Goal: Information Seeking & Learning: Learn about a topic

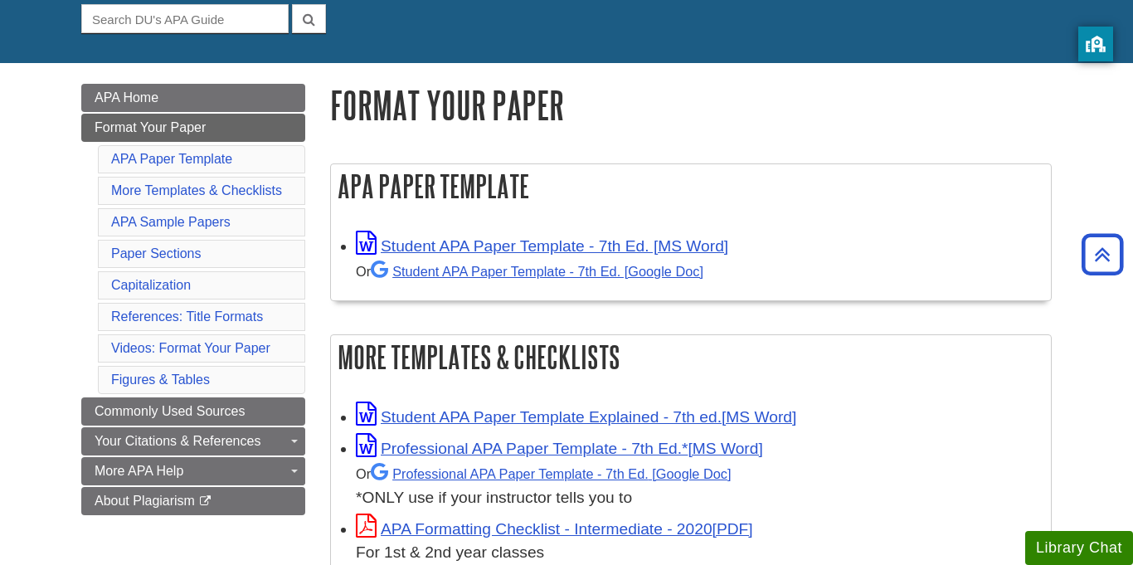
scroll to position [131, 0]
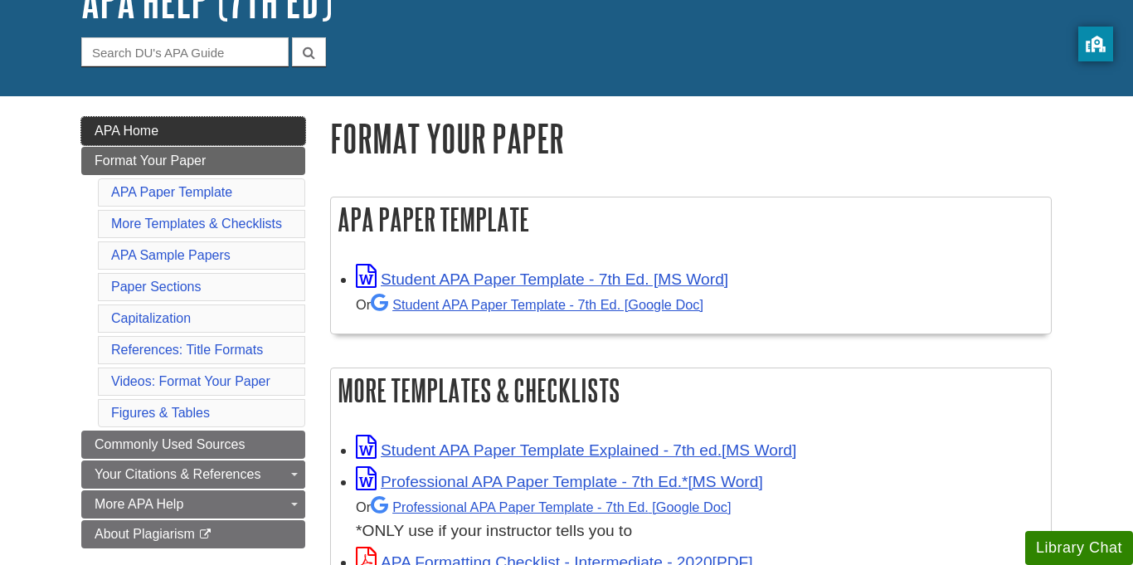
click at [241, 143] on link "APA Home" at bounding box center [193, 131] width 224 height 28
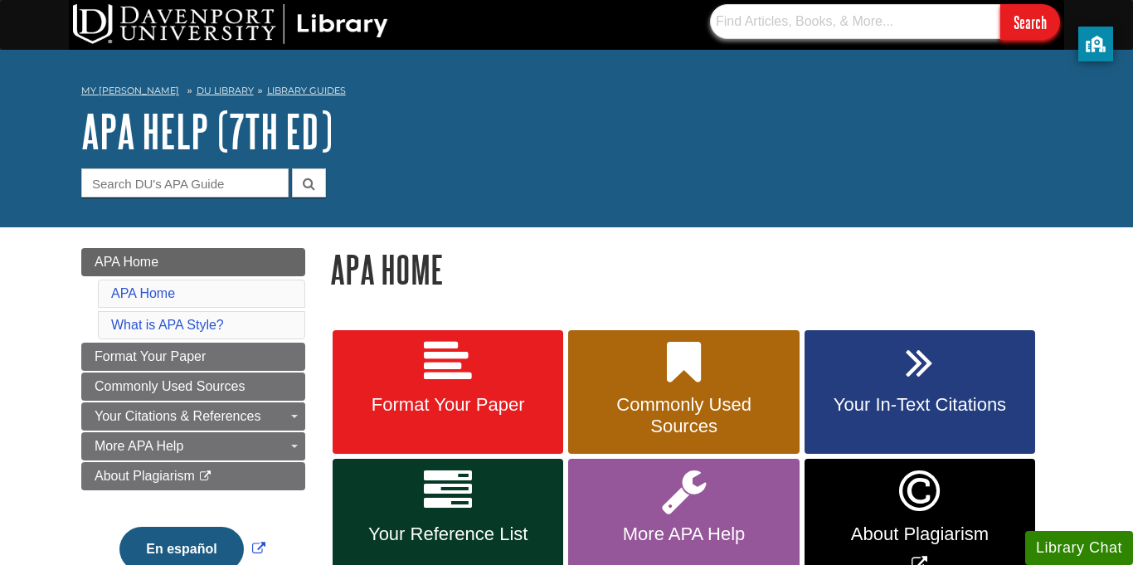
click at [873, 11] on input "text" at bounding box center [855, 21] width 290 height 35
type input "database"
click at [1000, 4] on input "Search" at bounding box center [1030, 22] width 60 height 36
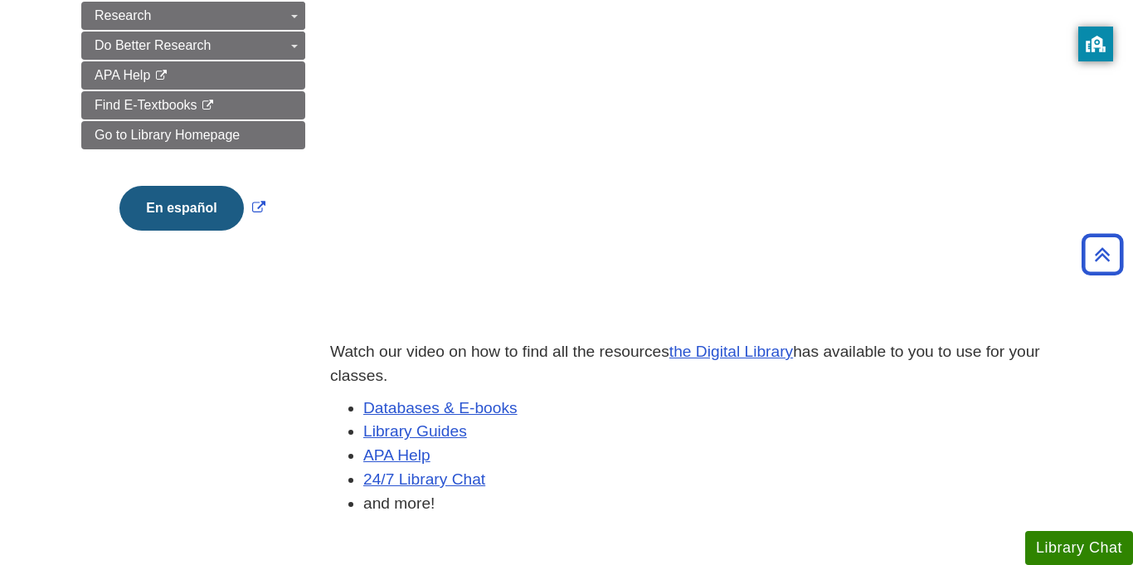
scroll to position [343, 0]
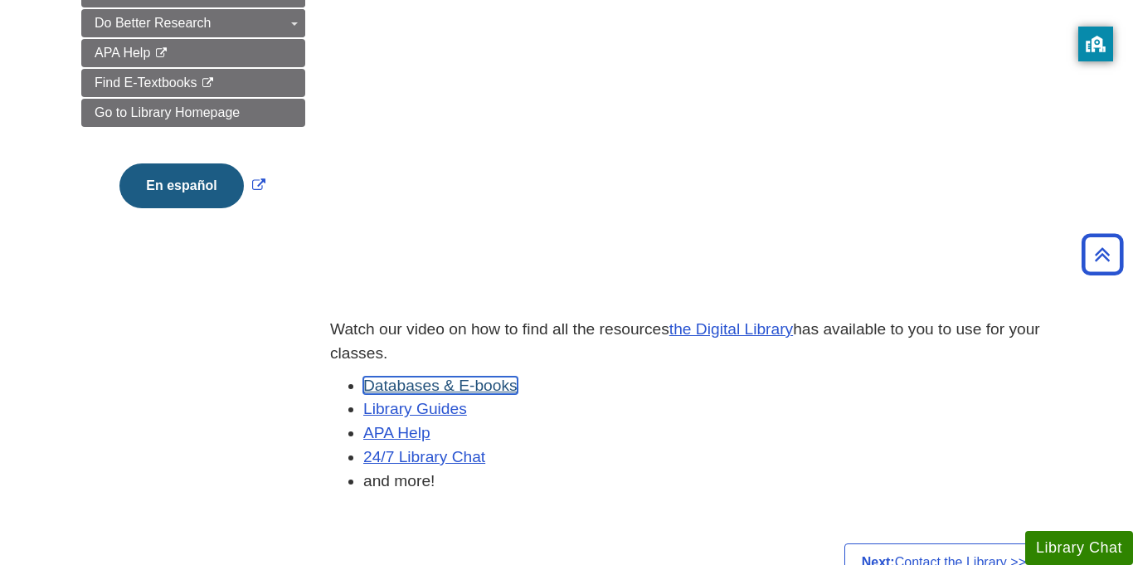
click at [415, 383] on link "Databases & E-books" at bounding box center [440, 385] width 154 height 17
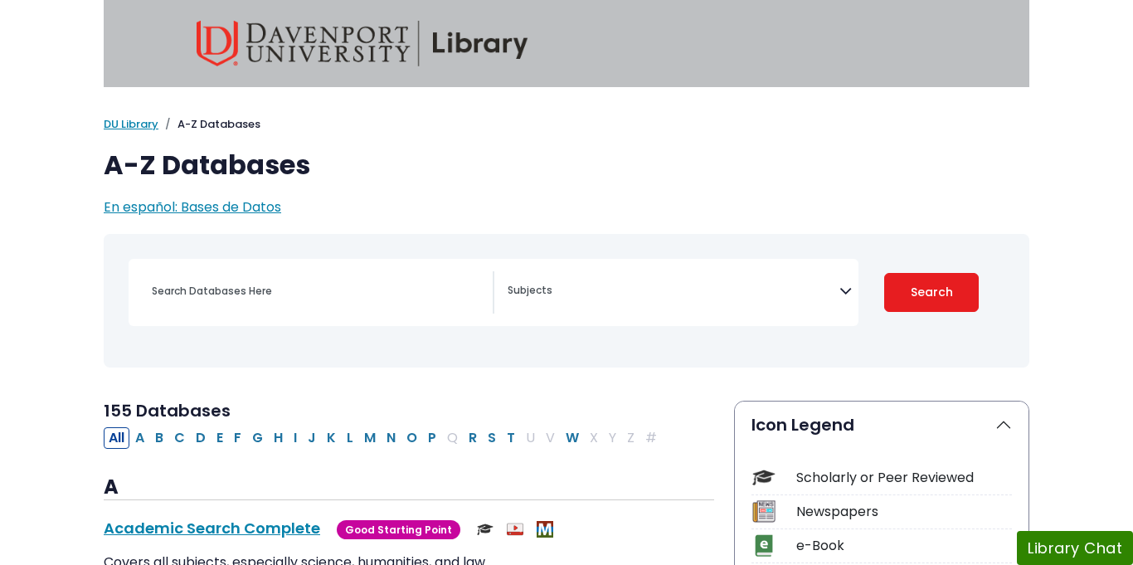
select select "Database Subject Filter"
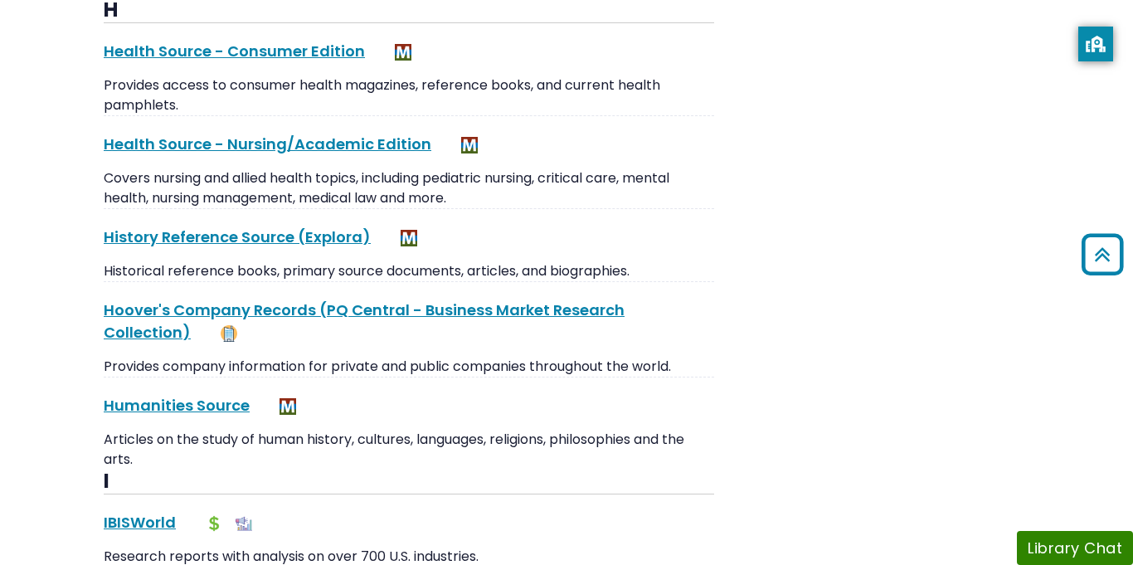
scroll to position [7116, 0]
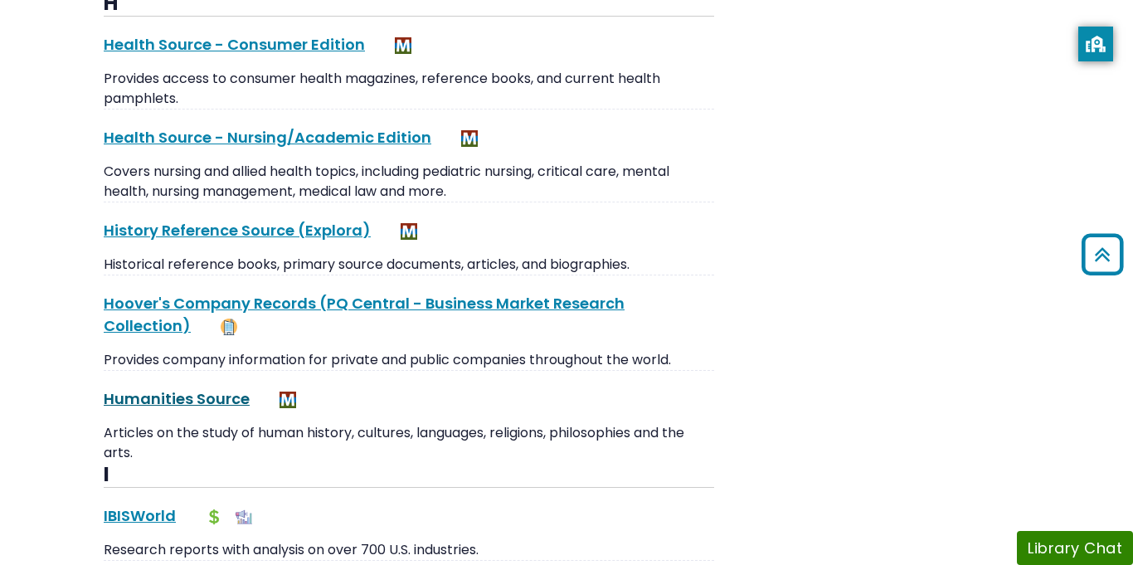
click at [227, 388] on link "Humanities Source This link opens in a new window" at bounding box center [177, 398] width 146 height 21
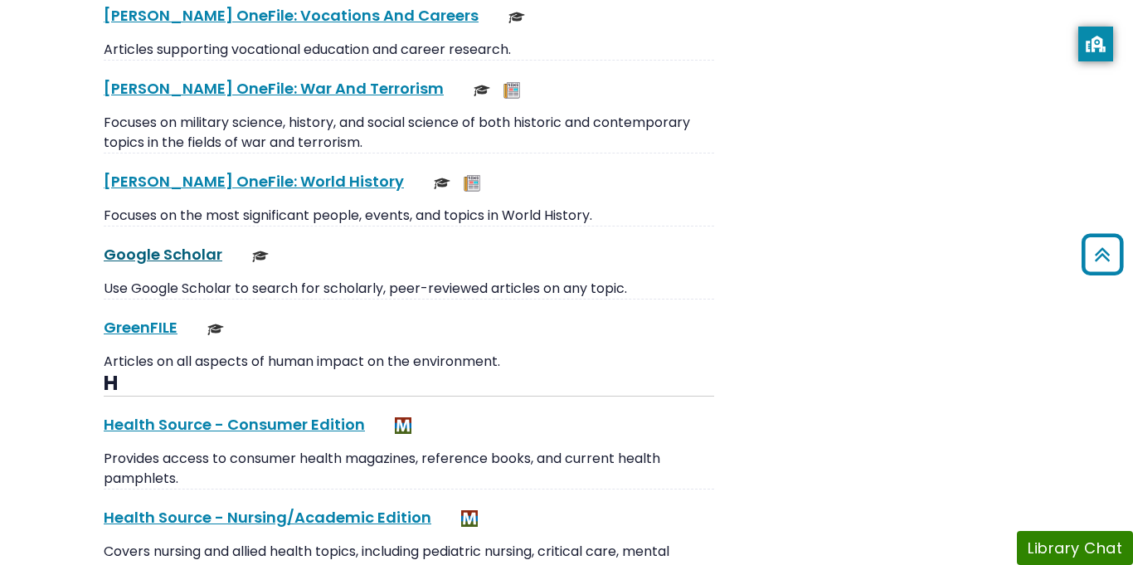
scroll to position [6740, 0]
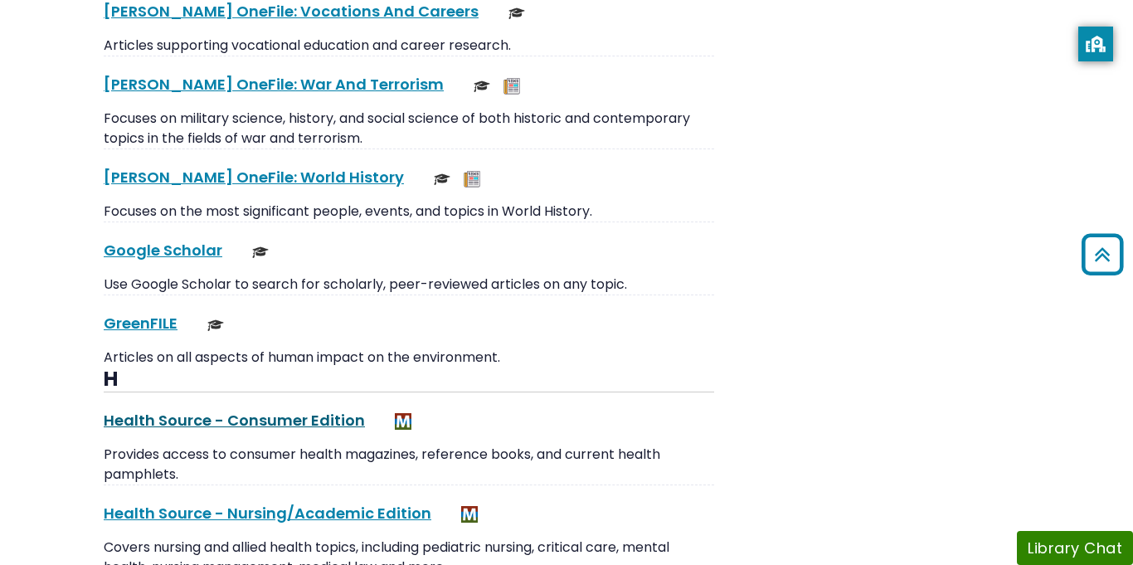
click at [173, 410] on link "Health Source - Consumer Edition This link opens in a new window" at bounding box center [234, 420] width 261 height 21
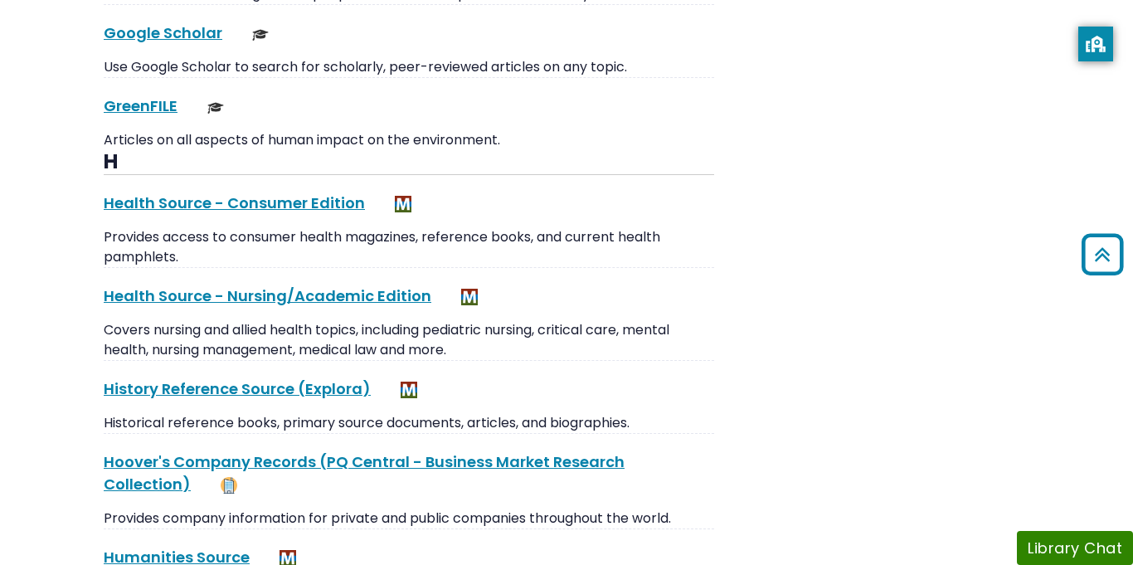
scroll to position [6951, 0]
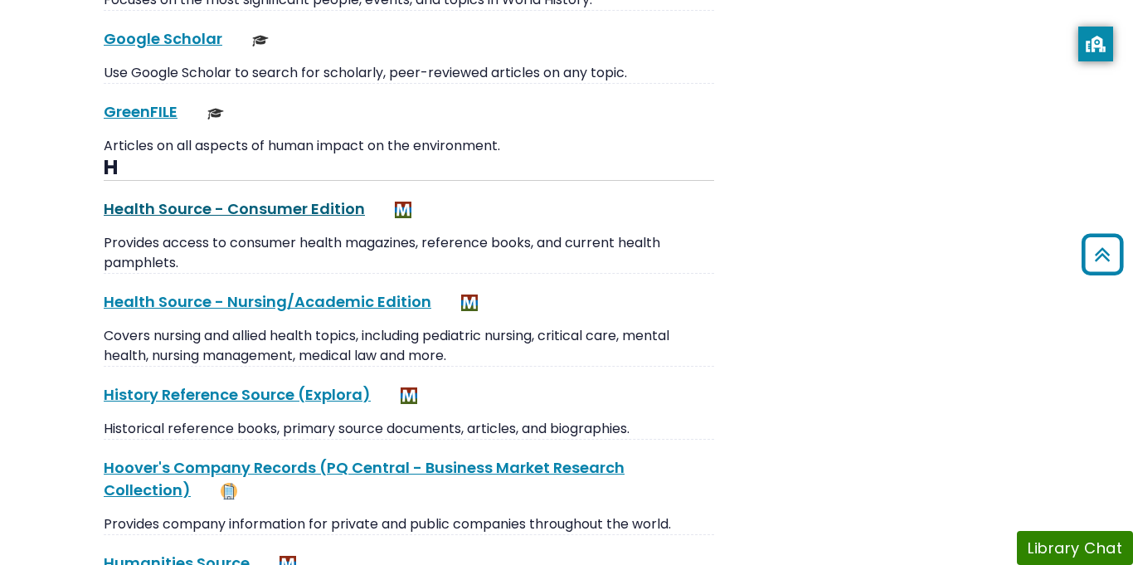
click at [323, 198] on link "Health Source - Consumer Edition This link opens in a new window" at bounding box center [234, 208] width 261 height 21
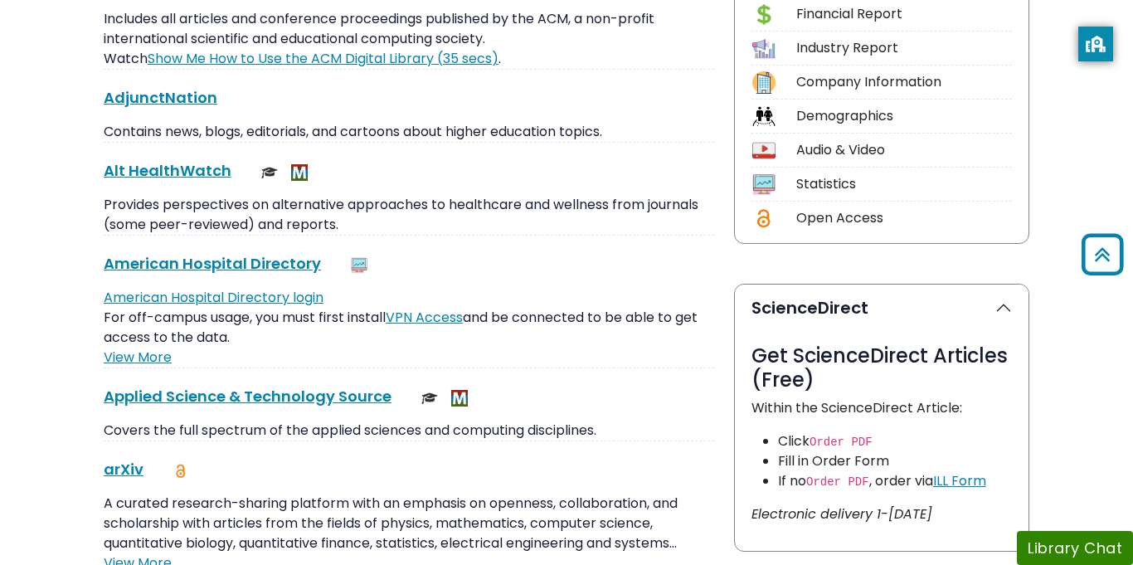
scroll to position [0, 0]
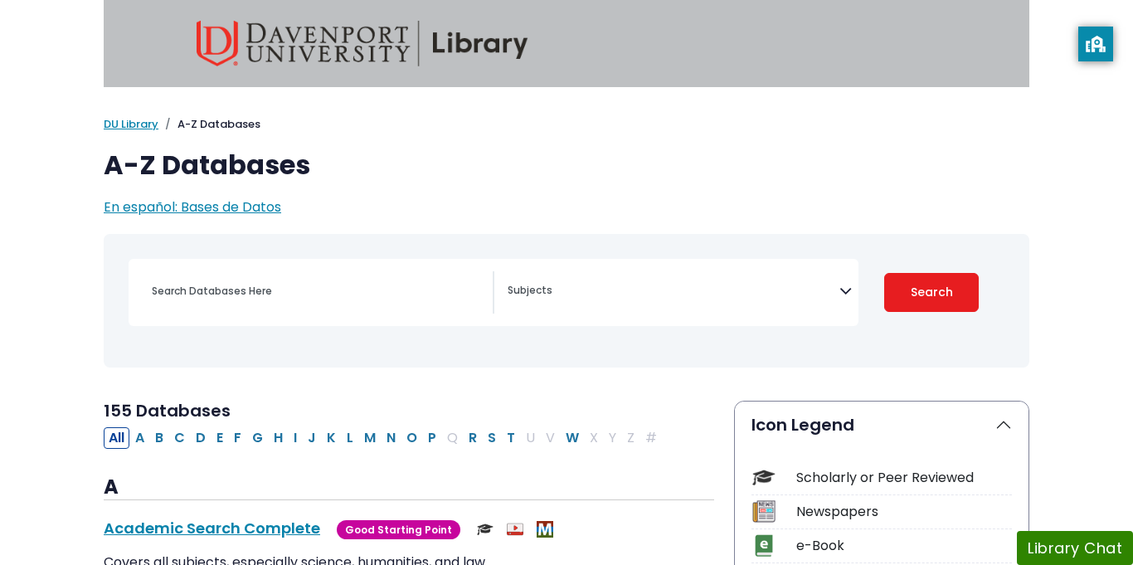
click at [418, 271] on div "Search filters" at bounding box center [317, 291] width 351 height 40
click at [642, 294] on textarea "Search" at bounding box center [674, 291] width 332 height 13
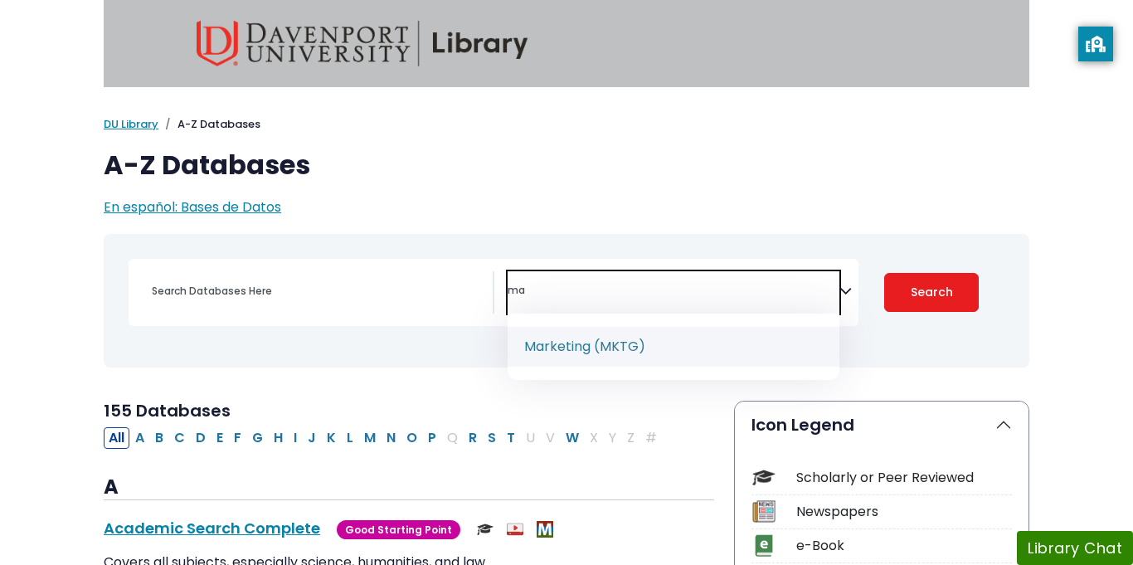
type textarea "m"
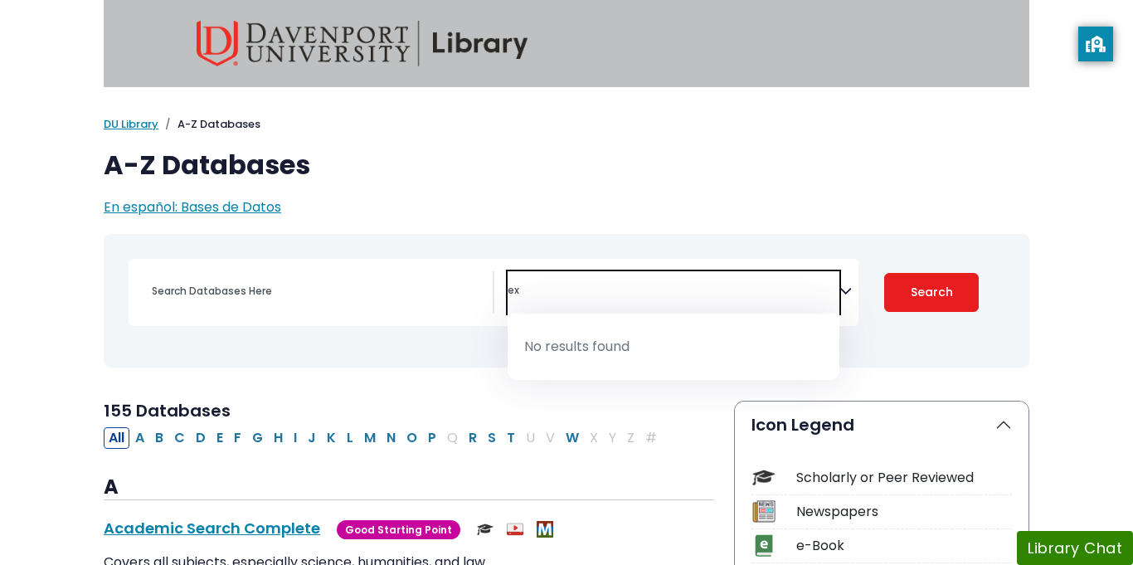
type textarea "e"
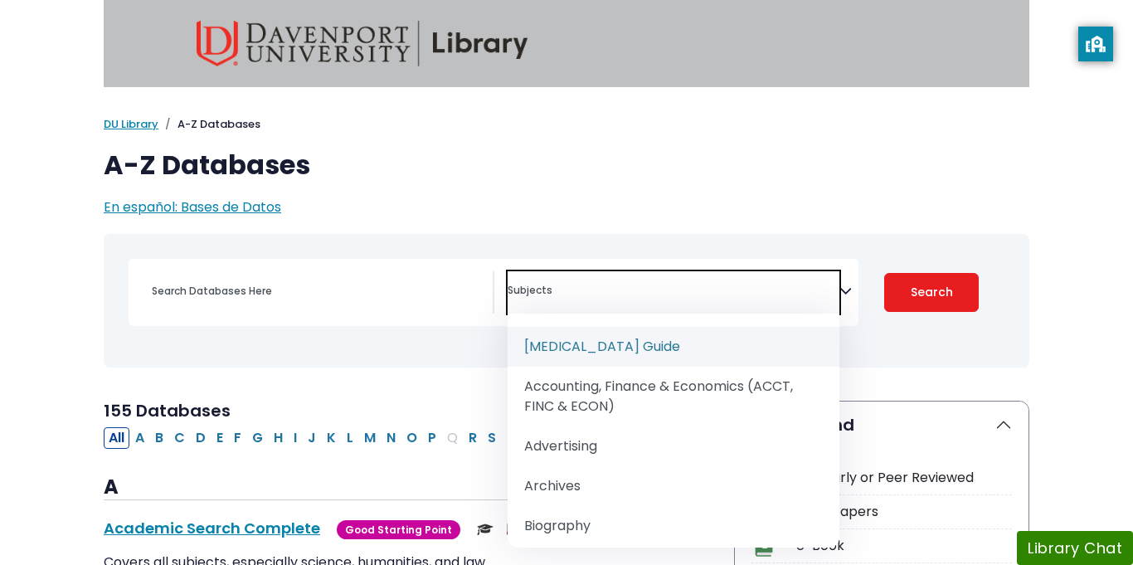
click at [410, 307] on div "Search filters" at bounding box center [317, 291] width 351 height 40
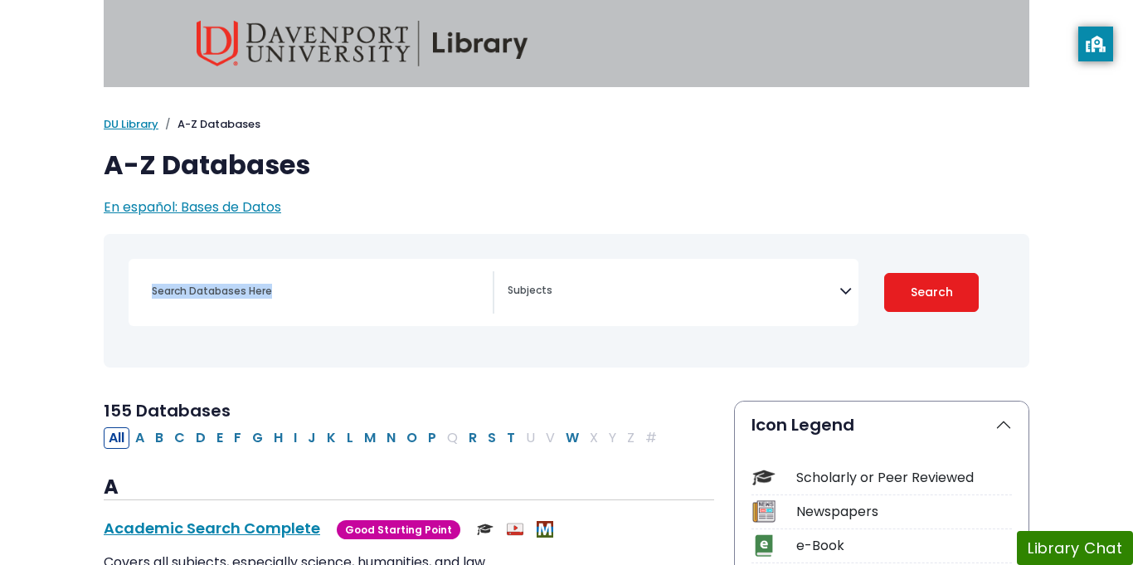
click at [410, 307] on div "Search filters" at bounding box center [317, 291] width 351 height 40
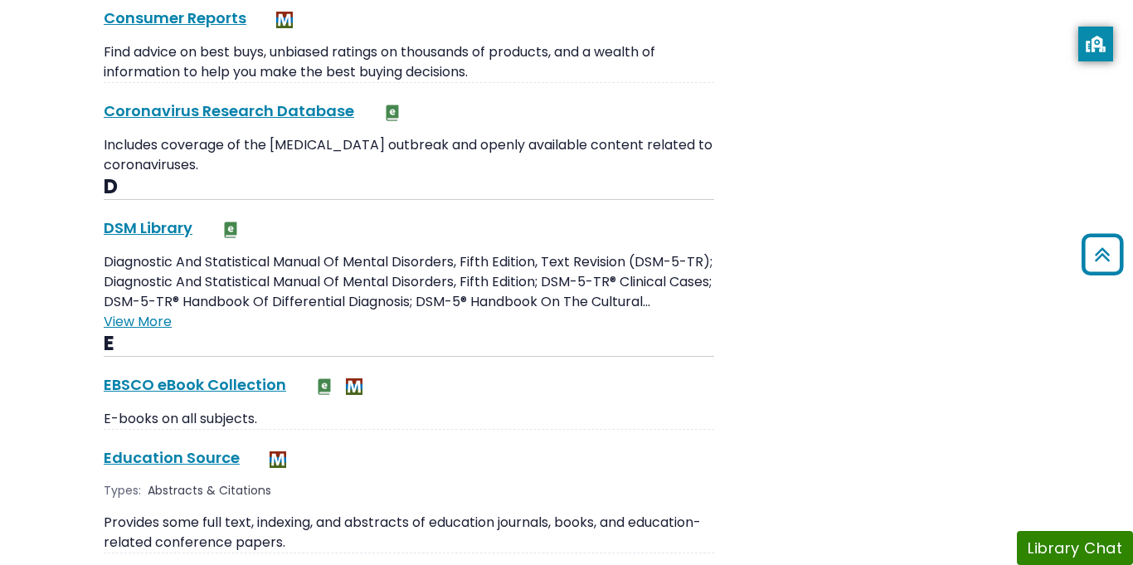
scroll to position [2108, 0]
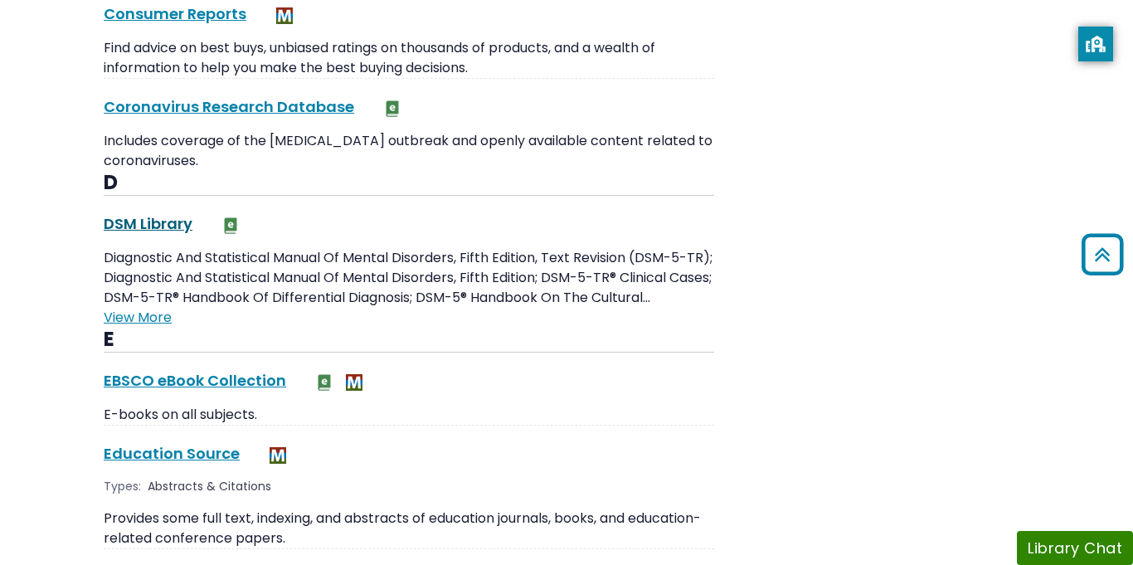
click at [172, 225] on link "DSM Library This link opens in a new window" at bounding box center [148, 223] width 89 height 21
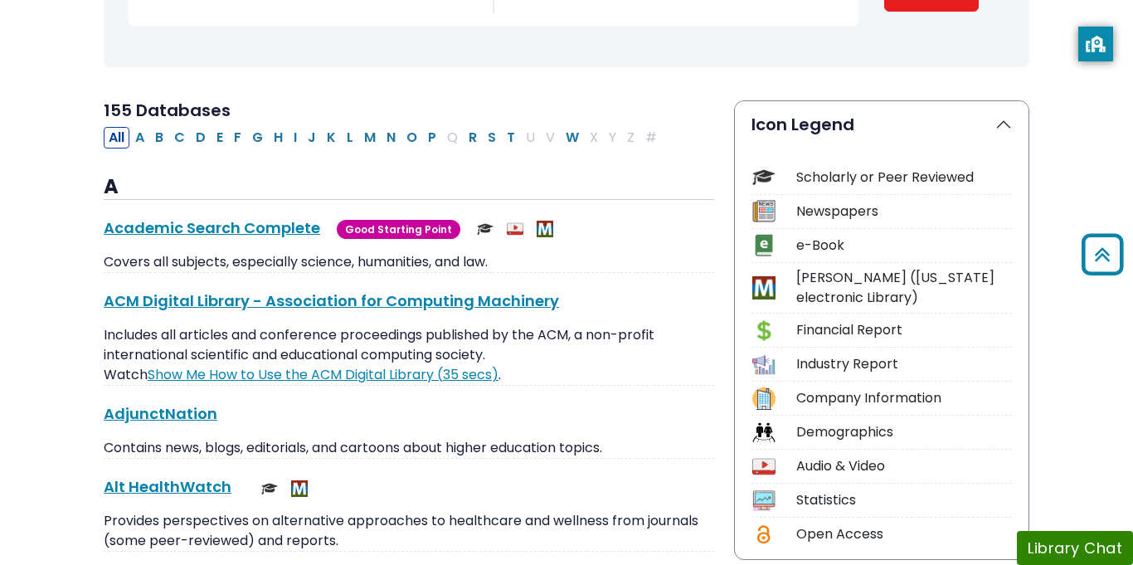
scroll to position [84, 0]
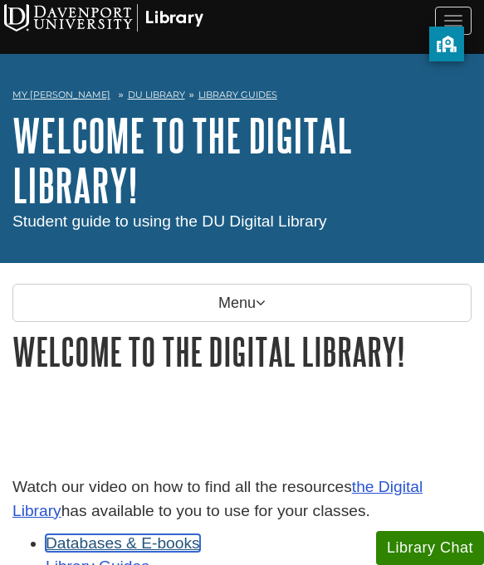
click at [144, 540] on link "Databases & E-books" at bounding box center [123, 542] width 154 height 17
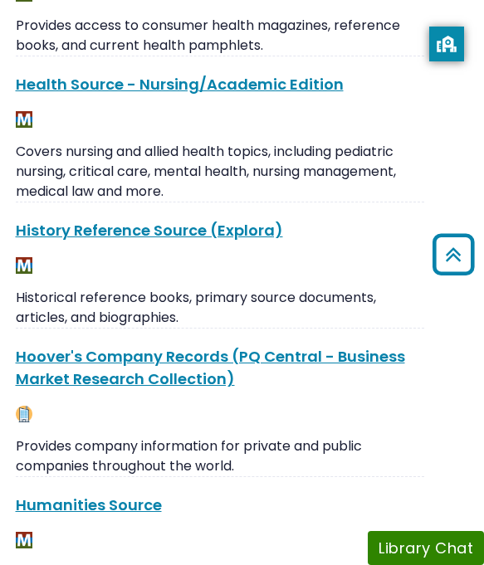
scroll to position [9619, 26]
